Goal: Information Seeking & Learning: Learn about a topic

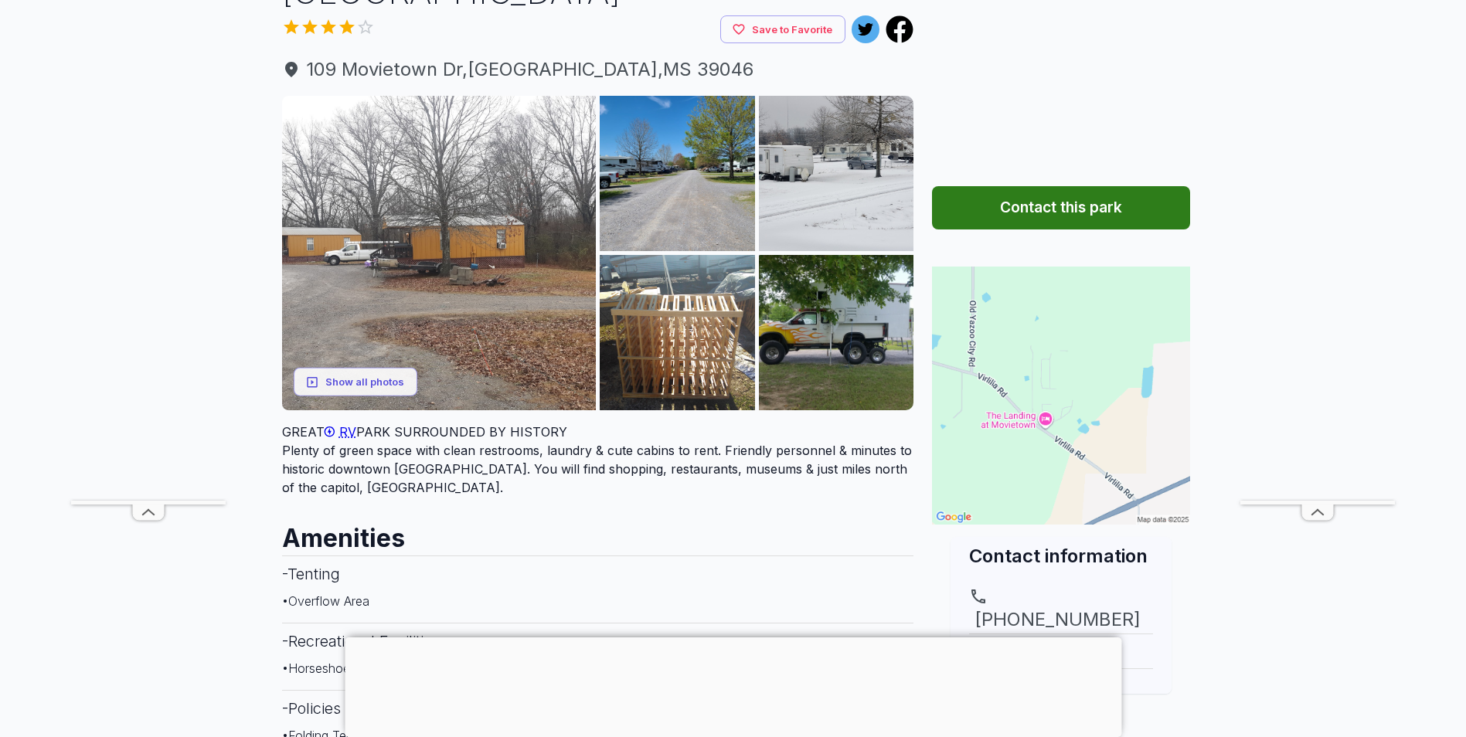
scroll to position [77, 0]
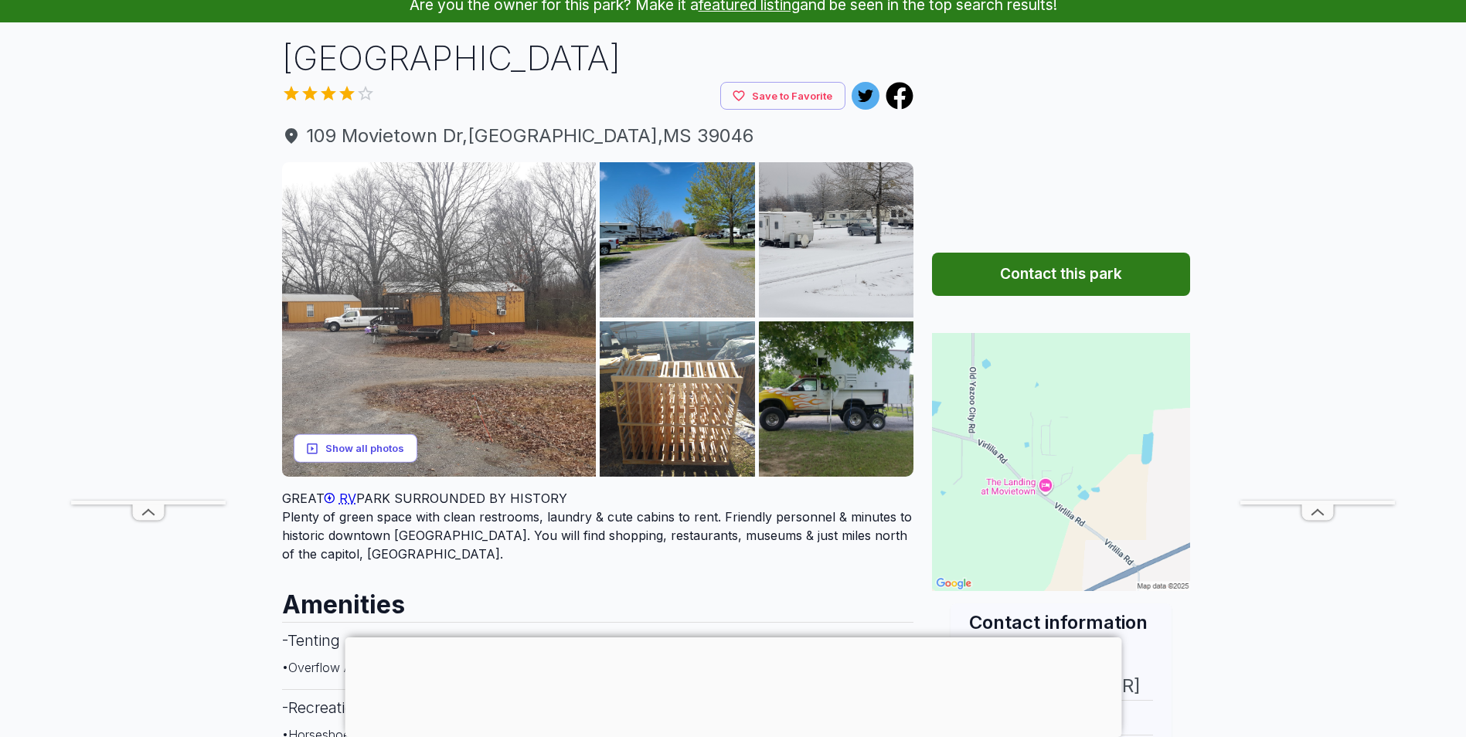
click at [367, 444] on button "Show all photos" at bounding box center [356, 448] width 124 height 29
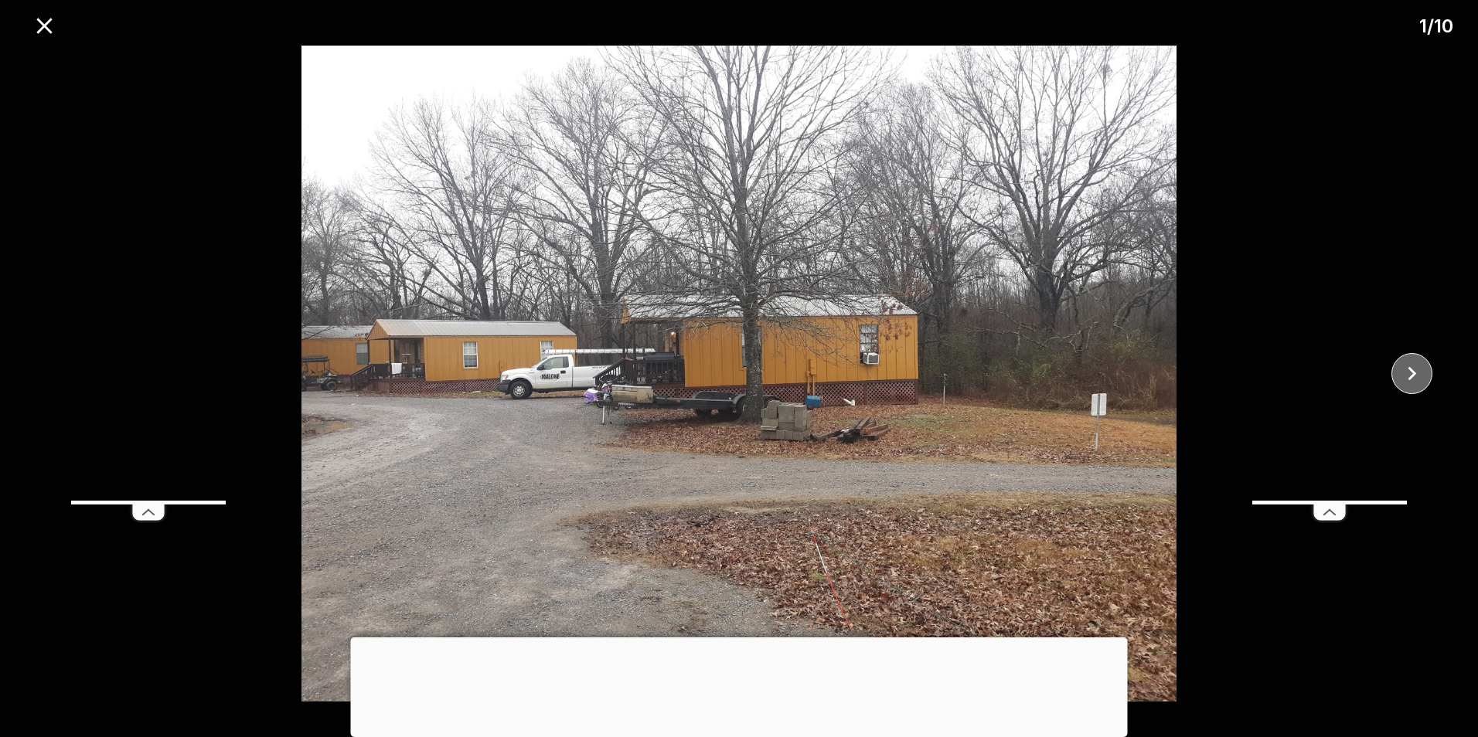
click at [1417, 375] on icon "close" at bounding box center [1411, 373] width 27 height 27
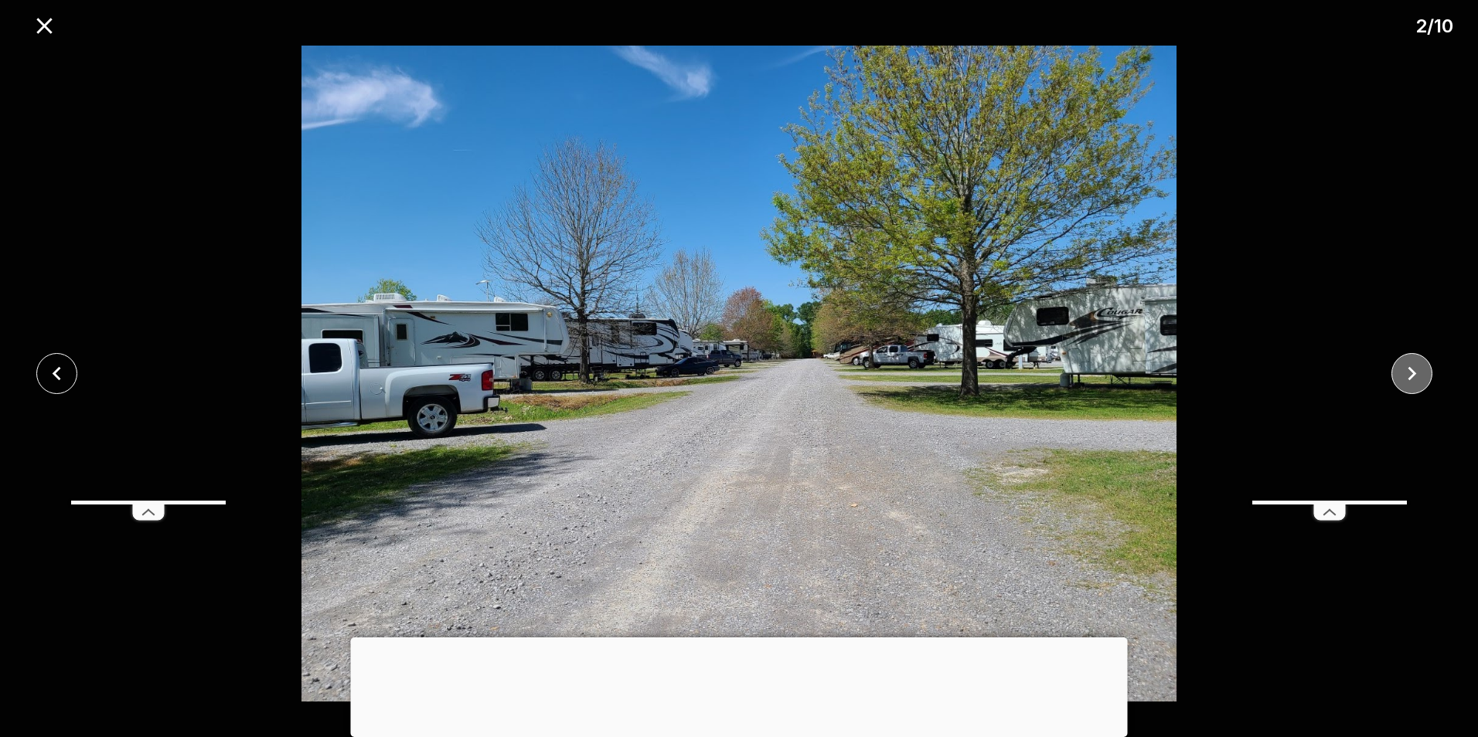
click at [1417, 375] on icon "close" at bounding box center [1411, 373] width 27 height 27
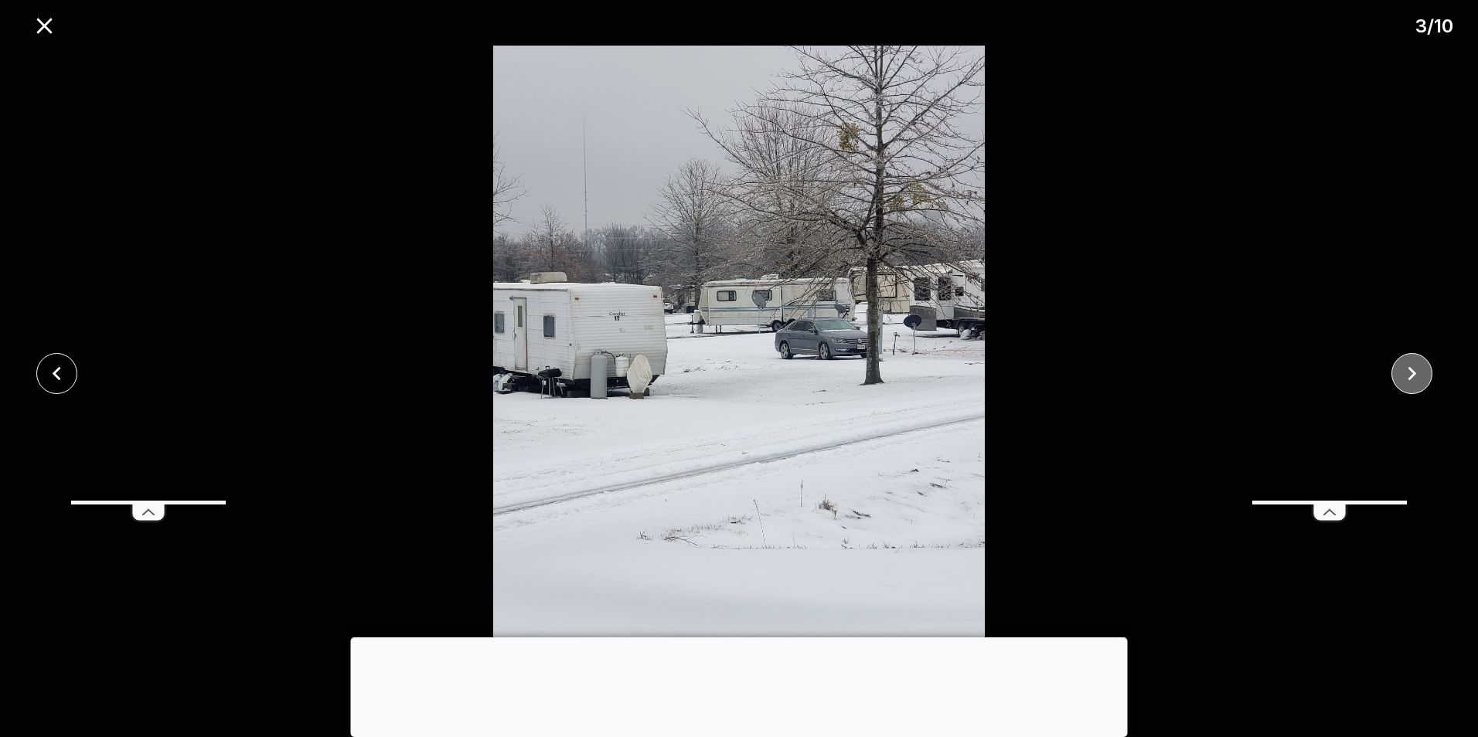
click at [1417, 375] on icon "close" at bounding box center [1411, 373] width 27 height 27
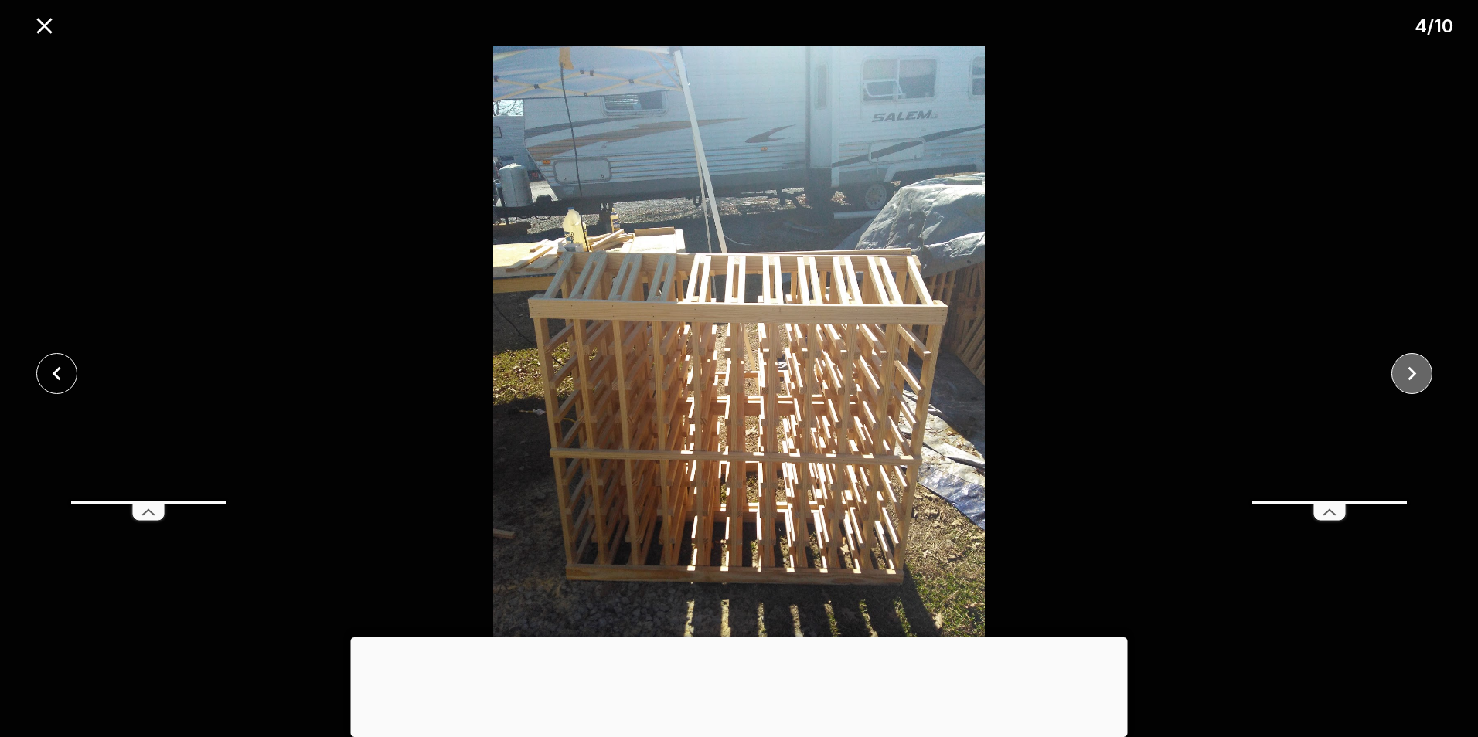
click at [1417, 375] on icon "close" at bounding box center [1411, 373] width 27 height 27
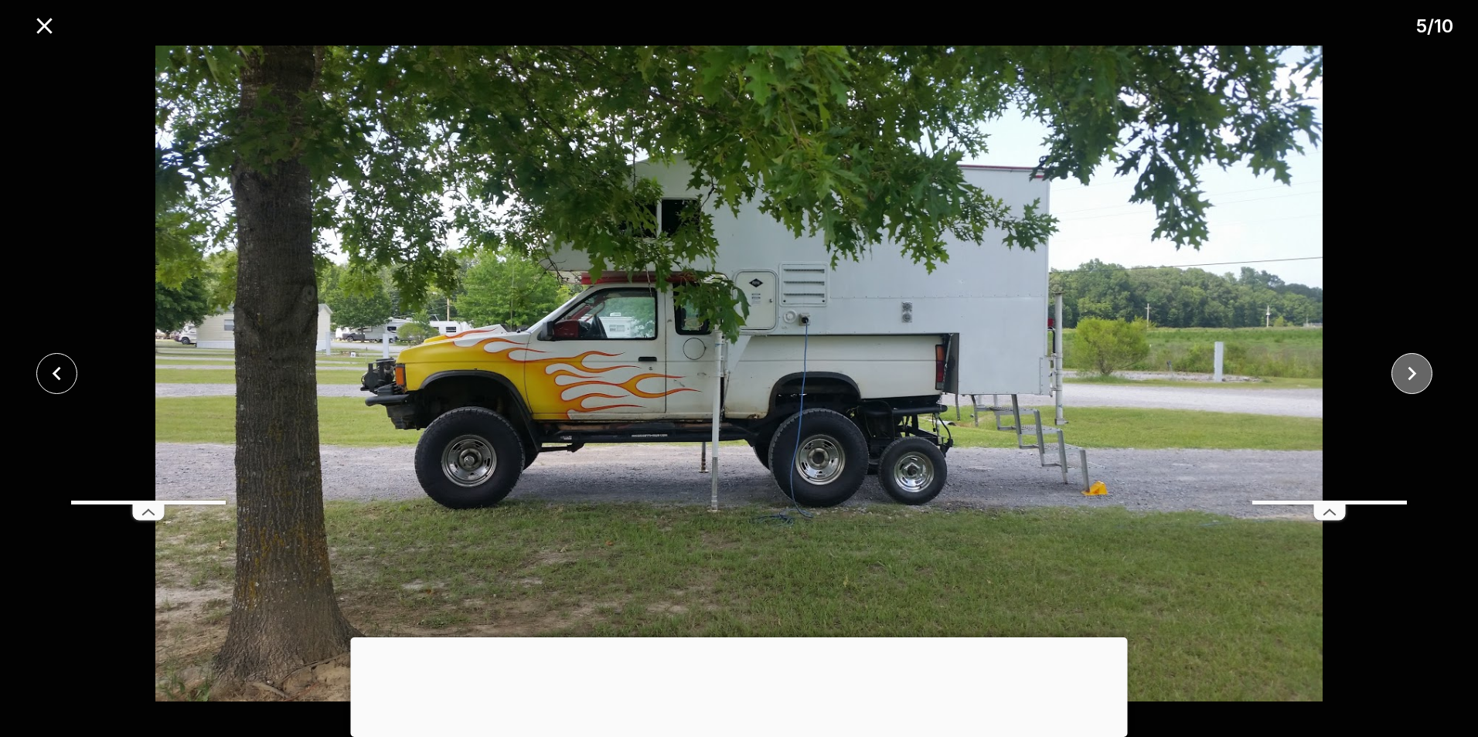
click at [1417, 375] on icon "close" at bounding box center [1411, 373] width 27 height 27
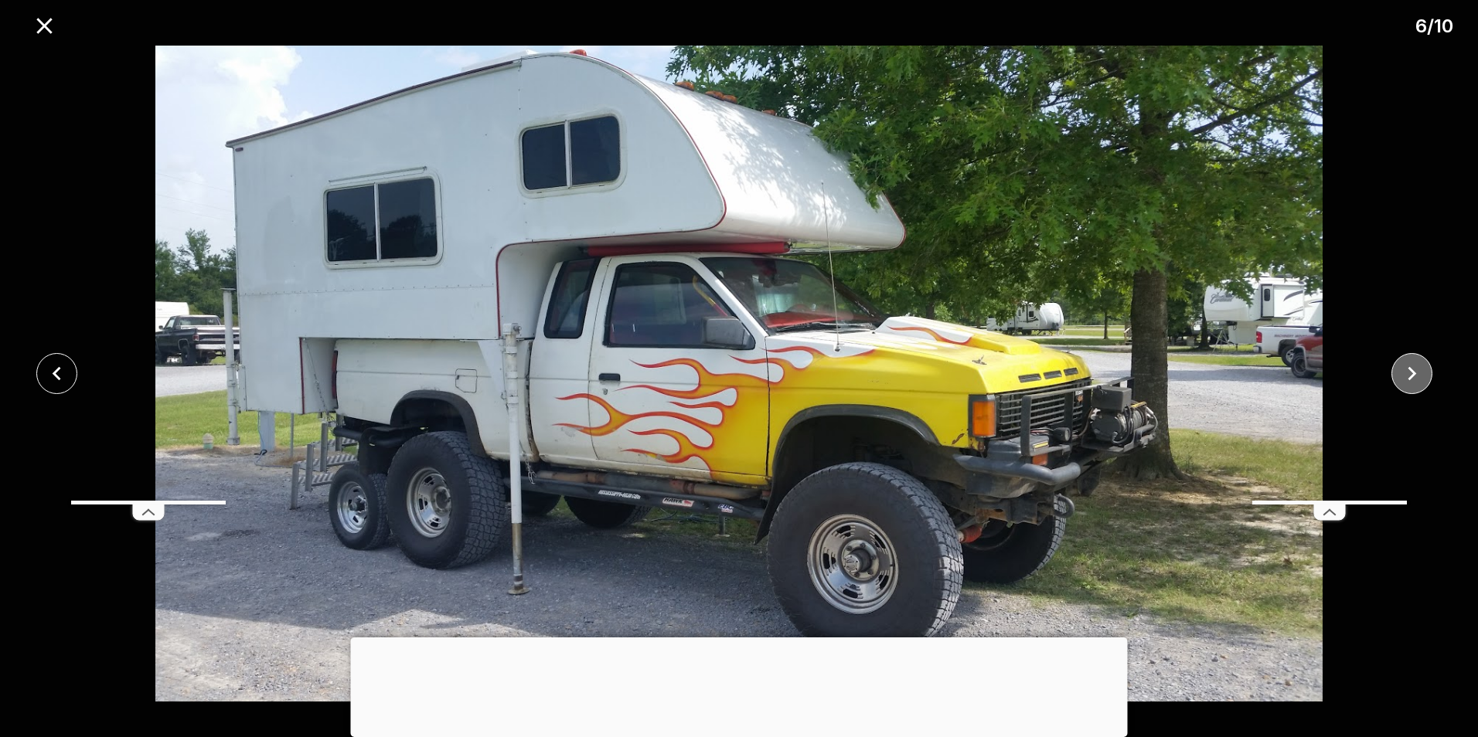
click at [1417, 375] on icon "close" at bounding box center [1411, 373] width 27 height 27
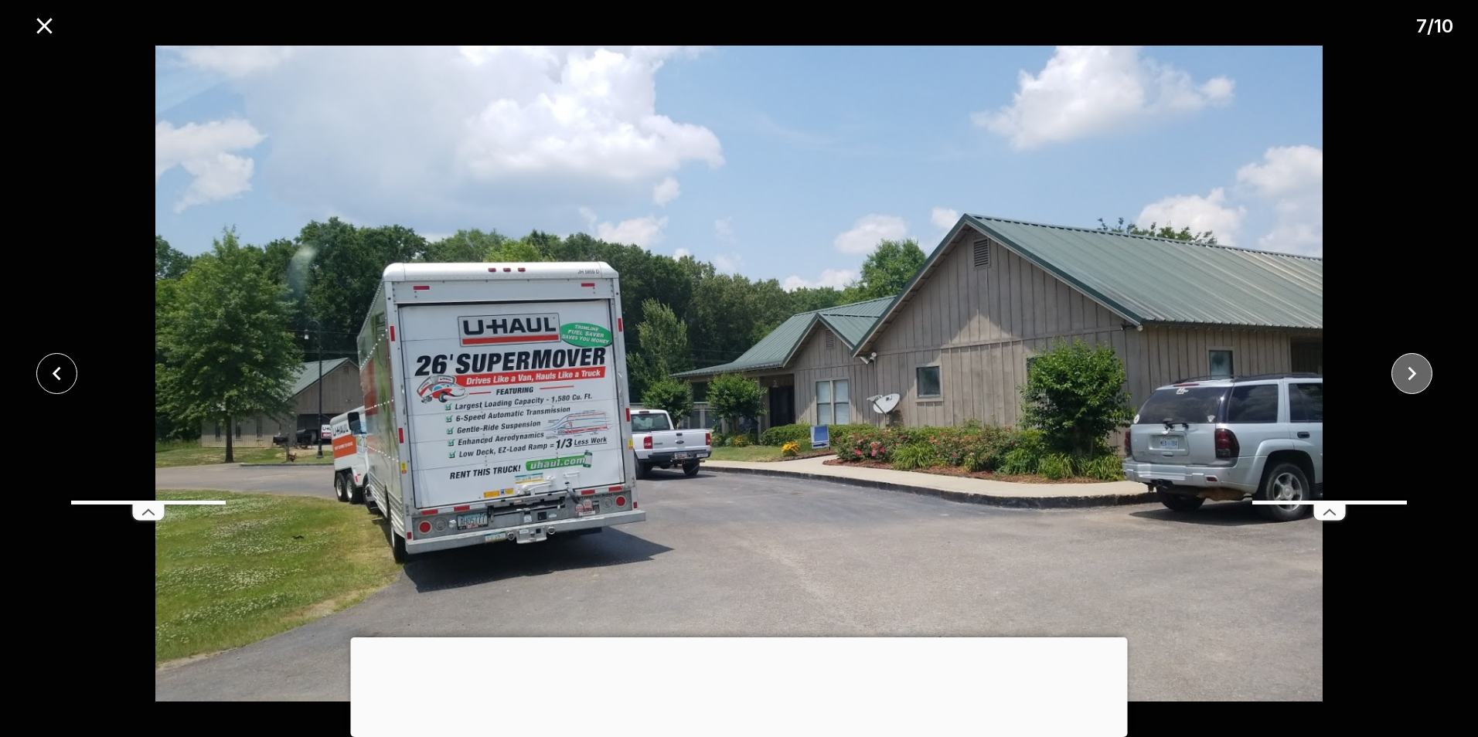
click at [1417, 375] on icon "close" at bounding box center [1411, 373] width 27 height 27
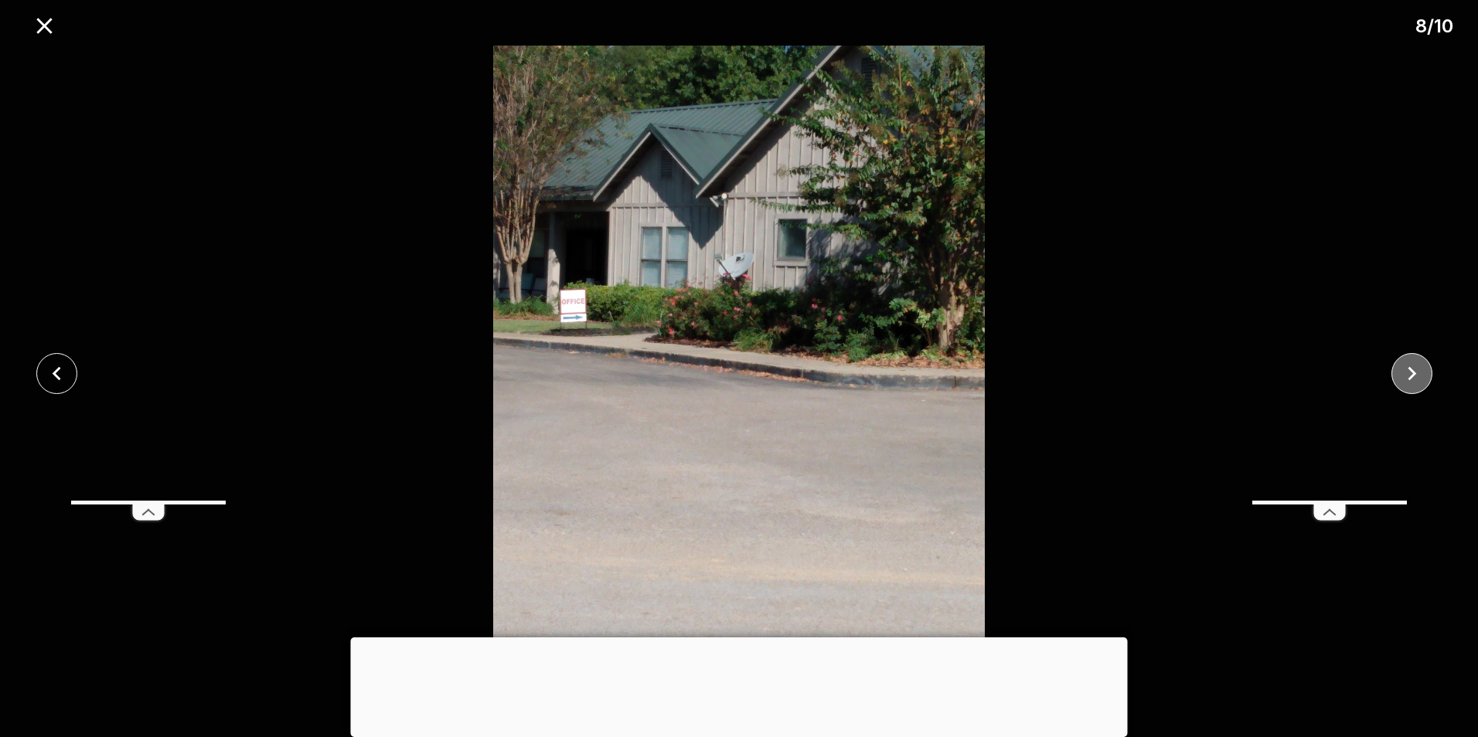
click at [1417, 375] on icon "close" at bounding box center [1411, 373] width 27 height 27
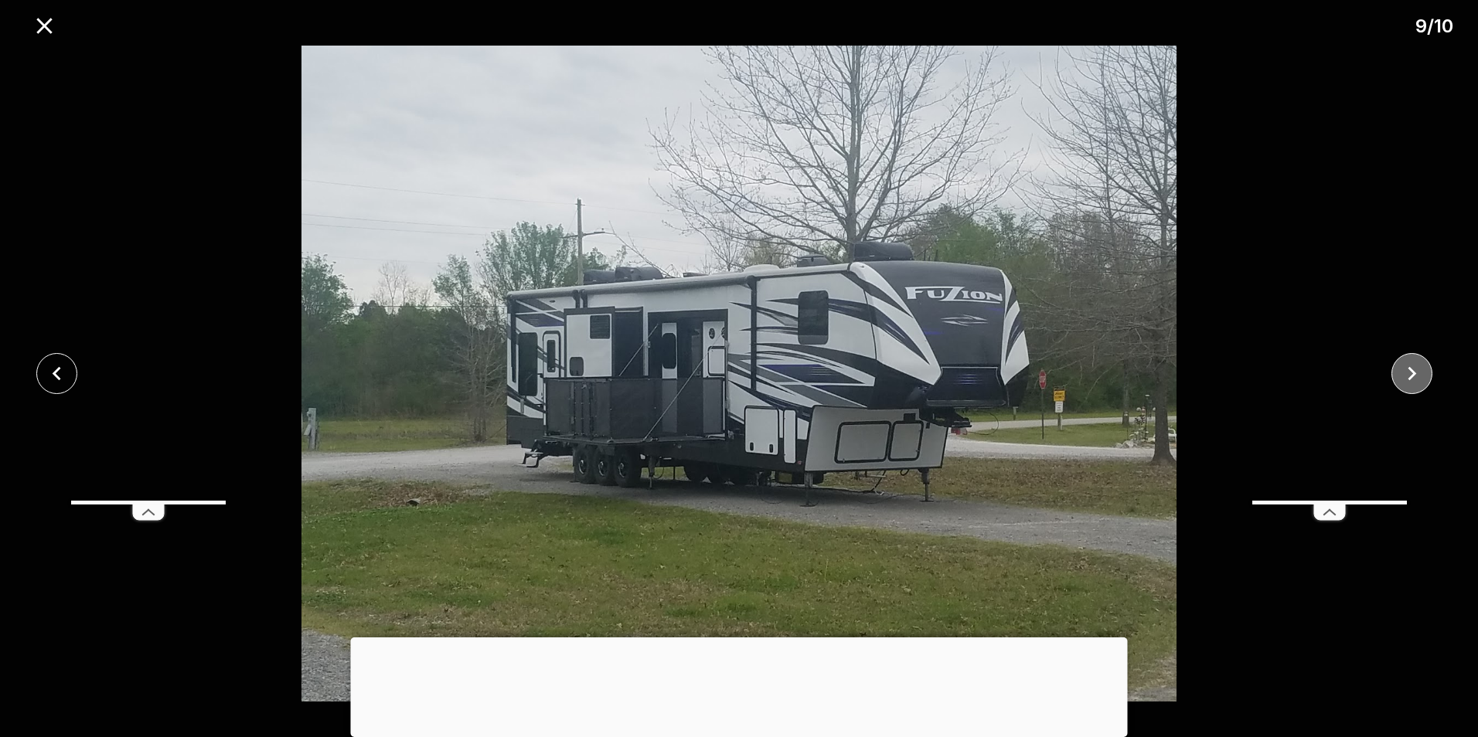
click at [1417, 375] on icon "close" at bounding box center [1411, 373] width 27 height 27
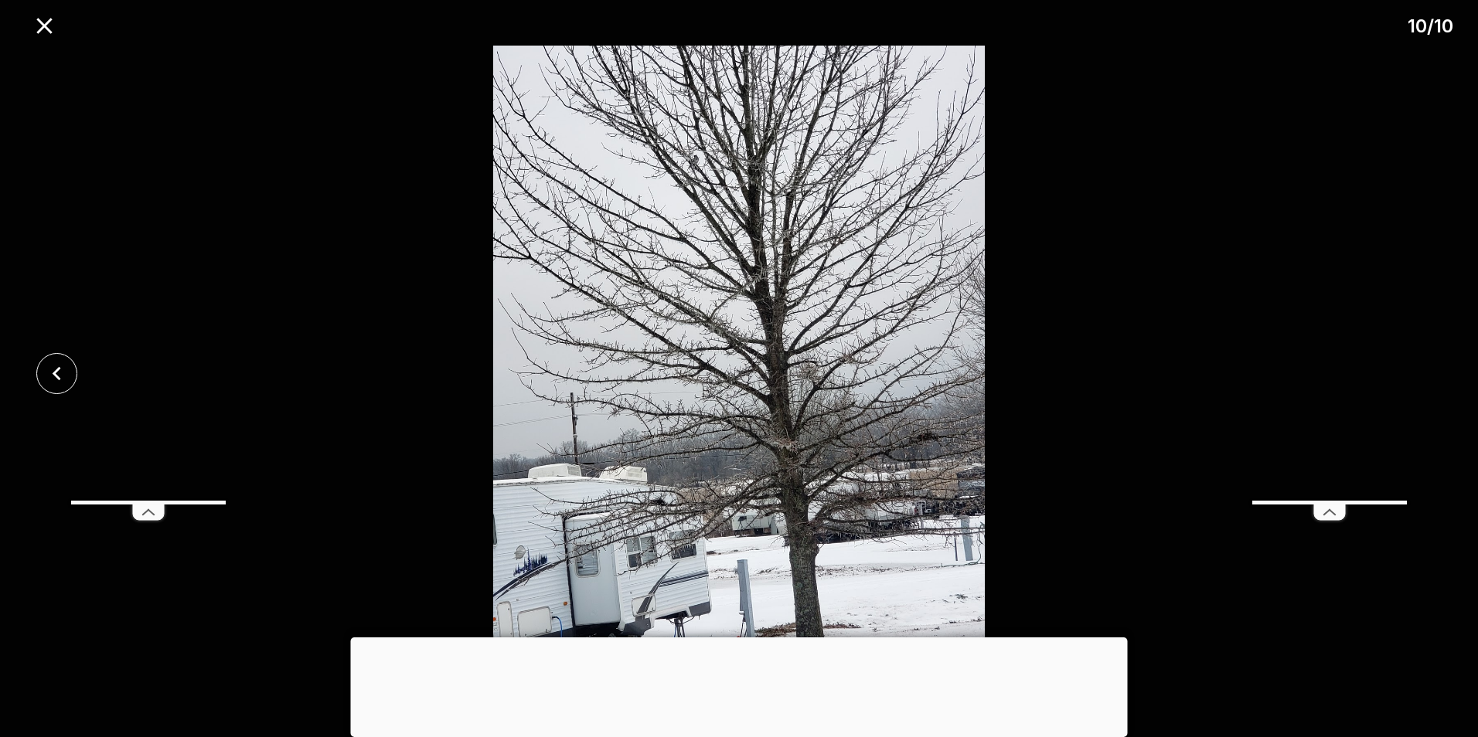
click at [1417, 375] on div at bounding box center [739, 374] width 1478 height 656
click at [46, 27] on icon "close" at bounding box center [43, 25] width 15 height 15
